Goal: Task Accomplishment & Management: Manage account settings

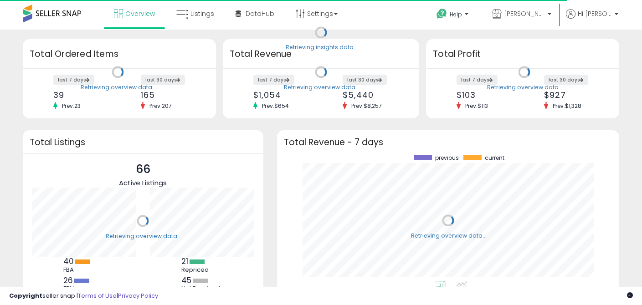
scroll to position [127, 324]
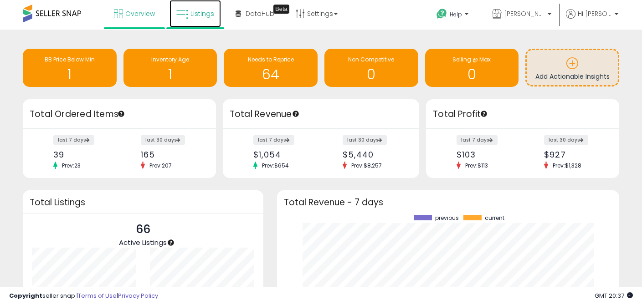
click at [202, 14] on span "Listings" at bounding box center [203, 13] width 24 height 9
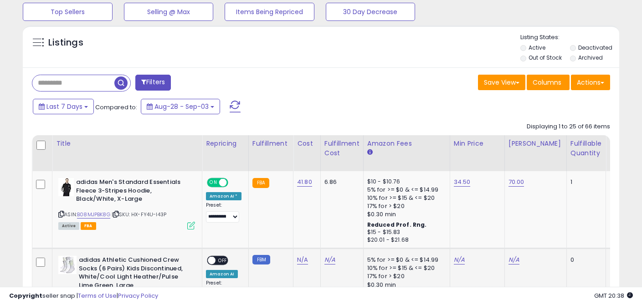
scroll to position [369, 0]
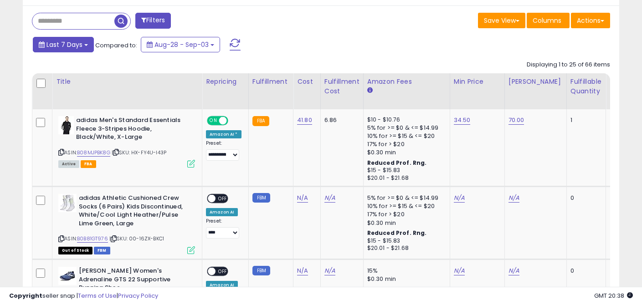
click at [78, 46] on span "Last 7 Days" at bounding box center [65, 44] width 36 height 9
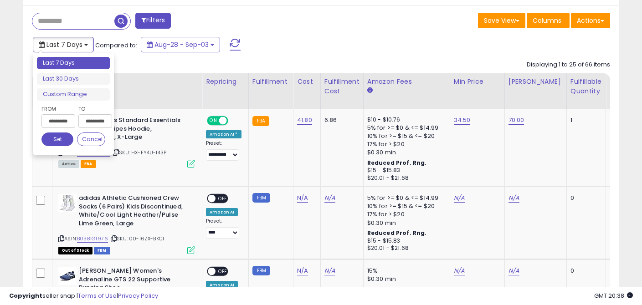
type input "**********"
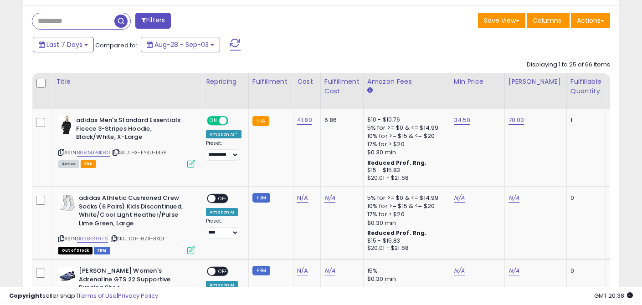
click at [155, 45] on span "Aug-28 - Sep-03" at bounding box center [182, 44] width 54 height 9
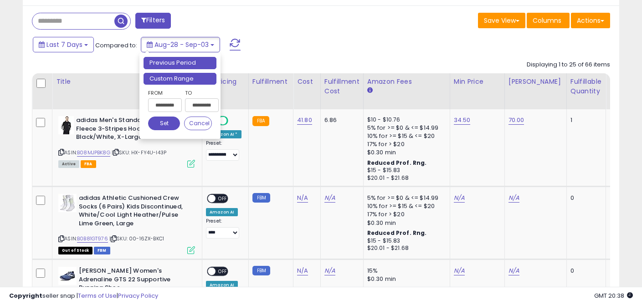
click at [174, 78] on li "Custom Range" at bounding box center [180, 79] width 73 height 12
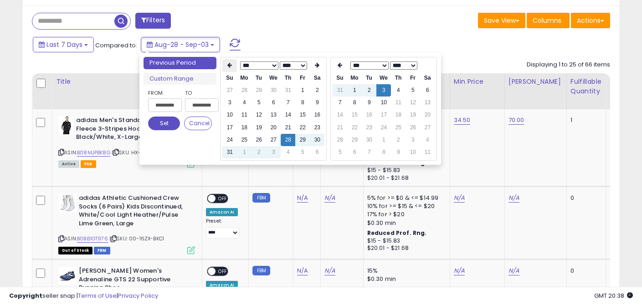
click at [228, 68] on icon at bounding box center [230, 64] width 5 height 5
click at [260, 92] on td "1" at bounding box center [259, 90] width 15 height 12
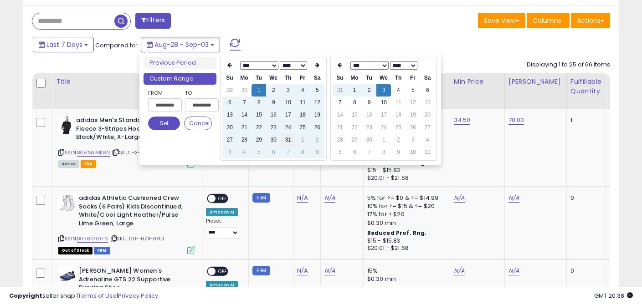
click at [288, 141] on td "31" at bounding box center [288, 140] width 15 height 12
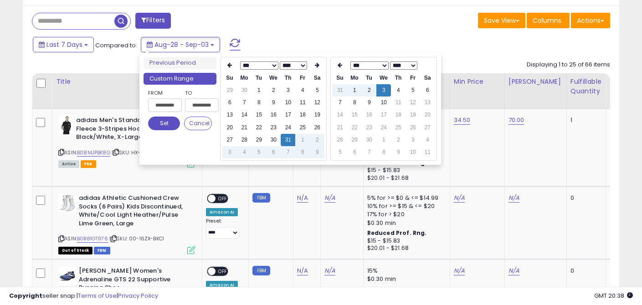
type input "**********"
click at [165, 123] on button "Set" at bounding box center [164, 124] width 32 height 14
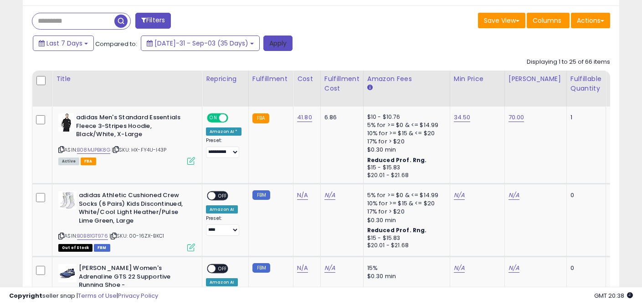
click at [264, 42] on button "Apply" at bounding box center [278, 44] width 29 height 16
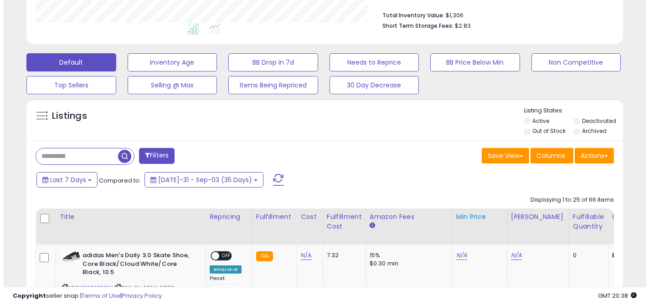
scroll to position [235, 0]
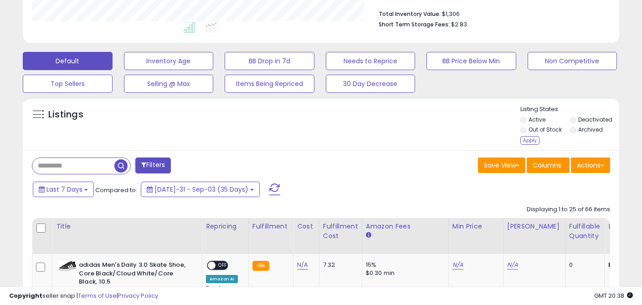
drag, startPoint x: 527, startPoint y: 140, endPoint x: 514, endPoint y: 145, distance: 13.7
click at [527, 140] on div "Apply" at bounding box center [530, 140] width 19 height 9
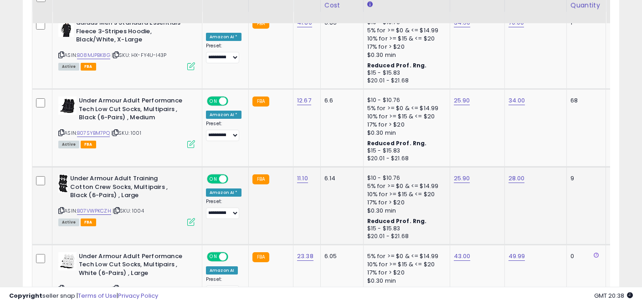
scroll to position [294, 0]
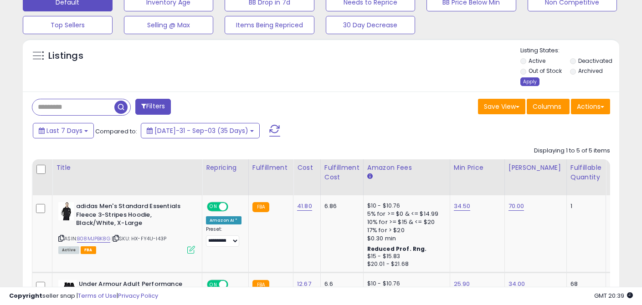
click at [534, 82] on div "Apply" at bounding box center [530, 82] width 19 height 9
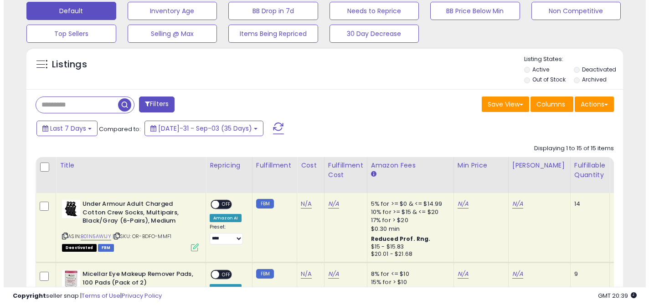
scroll to position [246, 0]
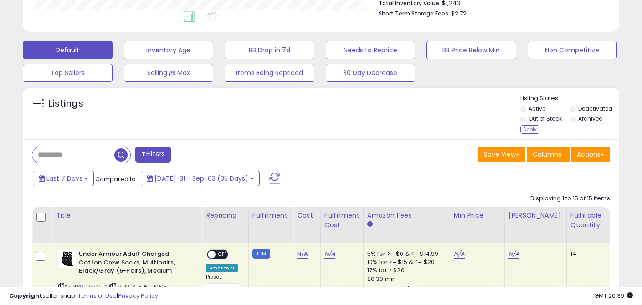
click at [538, 119] on label "Out of Stock" at bounding box center [545, 119] width 33 height 8
click at [528, 129] on div "Apply" at bounding box center [530, 129] width 19 height 9
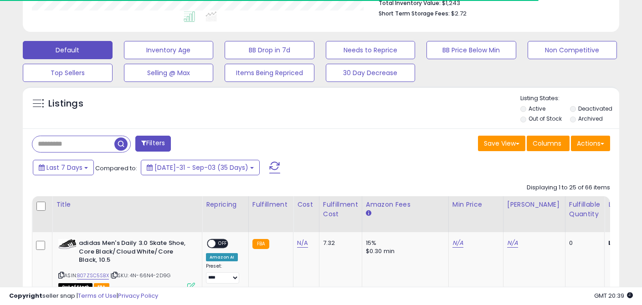
scroll to position [0, 0]
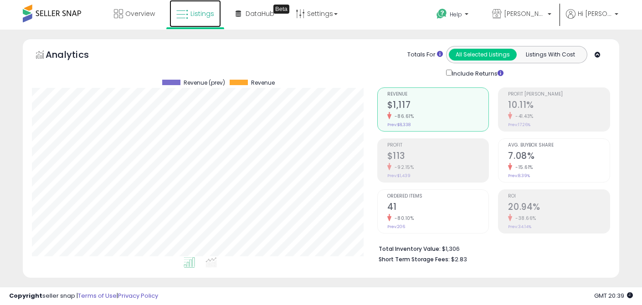
click at [199, 16] on span "Listings" at bounding box center [203, 13] width 24 height 9
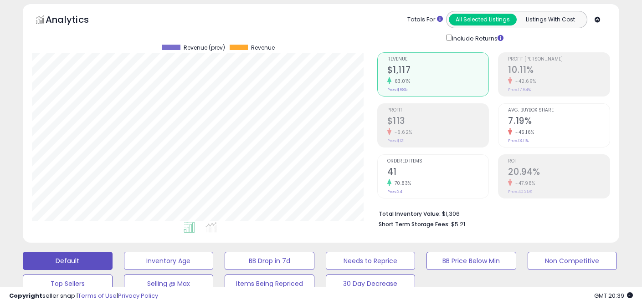
scroll to position [294, 0]
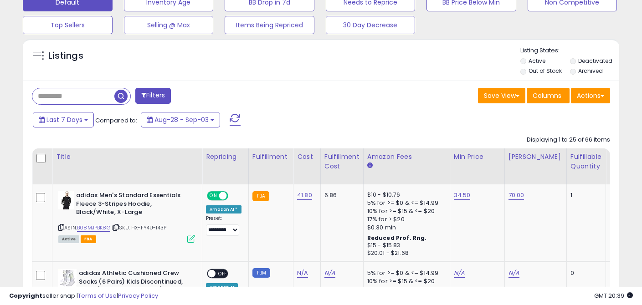
click at [526, 72] on li "Out of Stock" at bounding box center [545, 72] width 48 height 10
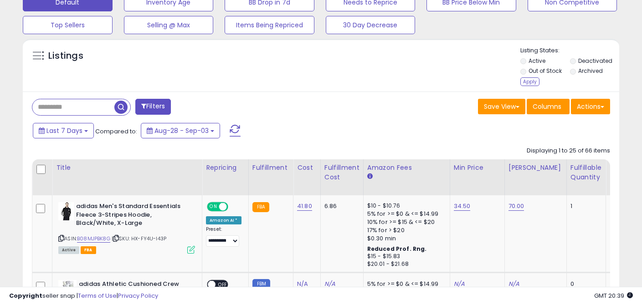
drag, startPoint x: 524, startPoint y: 81, endPoint x: 509, endPoint y: 92, distance: 19.0
click at [524, 81] on div "Apply" at bounding box center [530, 82] width 19 height 9
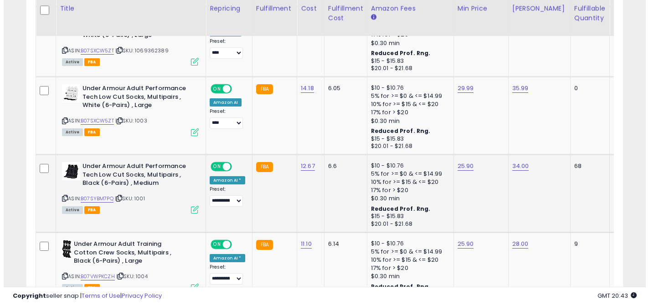
scroll to position [550, 0]
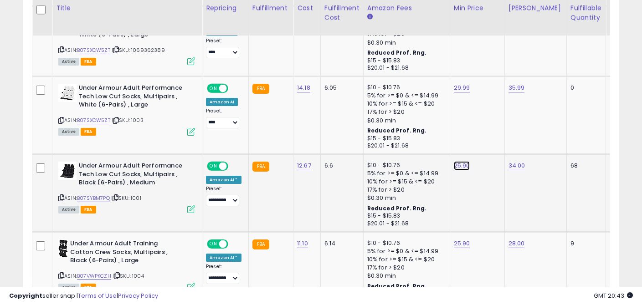
click at [460, 165] on link "25.90" at bounding box center [462, 165] width 16 height 9
drag, startPoint x: 408, startPoint y: 144, endPoint x: 378, endPoint y: 140, distance: 30.4
type input "**"
click at [492, 147] on button "submit" at bounding box center [487, 143] width 16 height 14
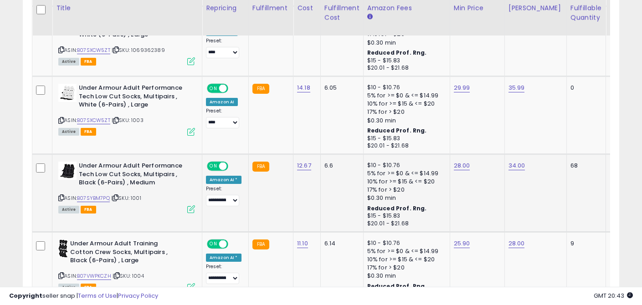
click at [190, 209] on icon at bounding box center [191, 210] width 8 height 8
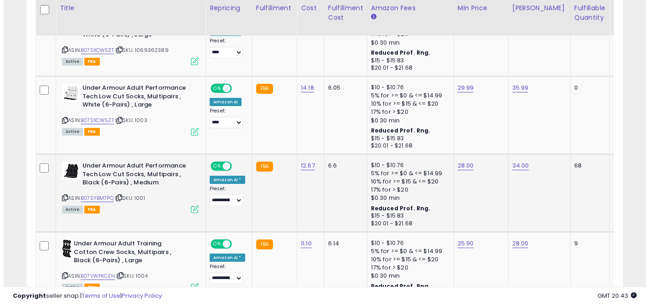
scroll to position [187, 349]
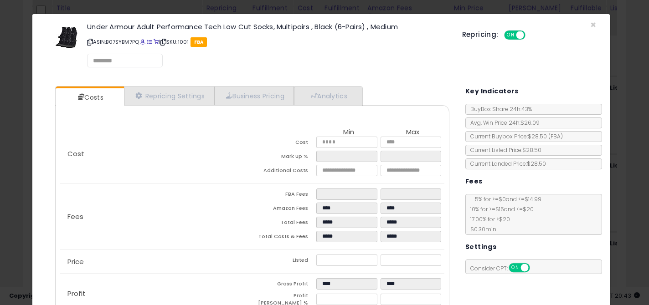
select select "*********"
select select "**********"
select select "******"
click at [162, 98] on link "Repricing Settings" at bounding box center [169, 96] width 90 height 19
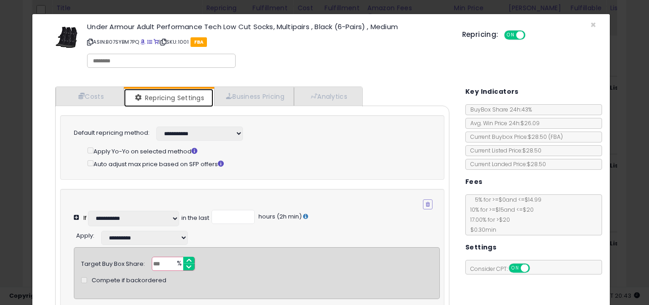
scroll to position [67, 0]
